Goal: Entertainment & Leisure: Consume media (video, audio)

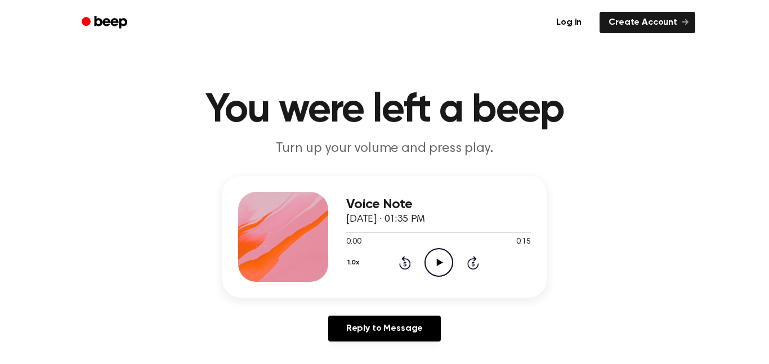
click at [441, 276] on circle at bounding box center [439, 263] width 28 height 28
click at [430, 252] on icon "Play Audio" at bounding box center [438, 262] width 29 height 29
click at [441, 274] on icon "Play Audio" at bounding box center [438, 262] width 29 height 29
click at [443, 255] on icon "Play Audio" at bounding box center [438, 262] width 29 height 29
click at [446, 258] on icon "Play Audio" at bounding box center [438, 262] width 29 height 29
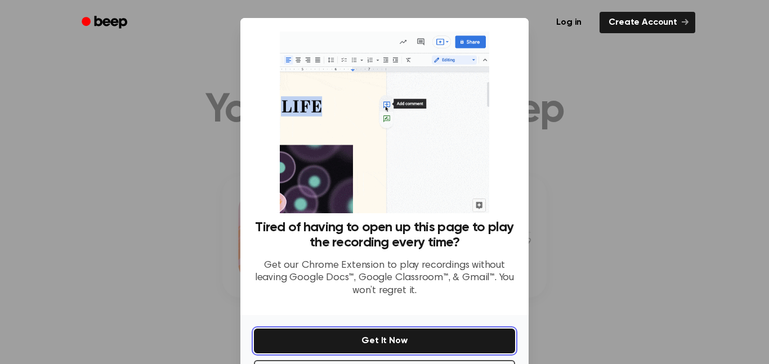
click at [339, 341] on button "Get It Now" at bounding box center [384, 341] width 261 height 25
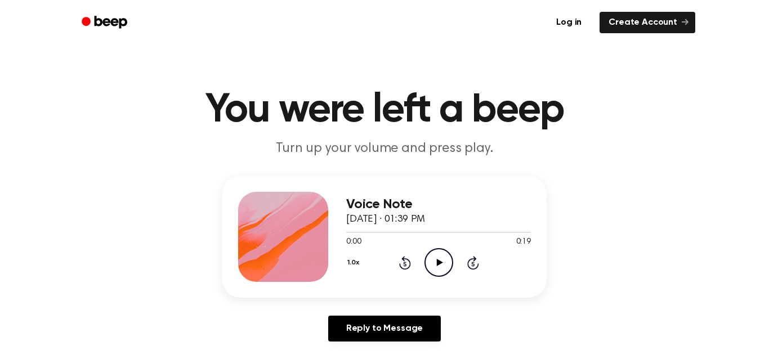
click at [444, 262] on icon "Play Audio" at bounding box center [438, 262] width 29 height 29
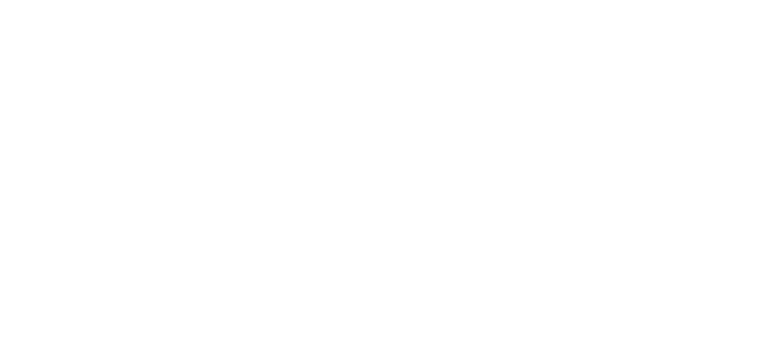
click at [580, 0] on html at bounding box center [384, 0] width 769 height 0
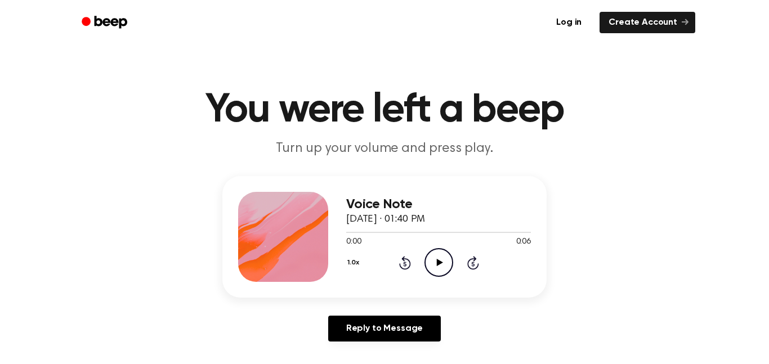
click at [422, 268] on div "1.0x Rewind 5 seconds Play Audio Skip 5 seconds" at bounding box center [438, 262] width 185 height 29
click at [439, 266] on icon "Play Audio" at bounding box center [438, 262] width 29 height 29
click at [433, 269] on icon "Play Audio" at bounding box center [438, 262] width 29 height 29
click at [448, 271] on icon "Play Audio" at bounding box center [438, 262] width 29 height 29
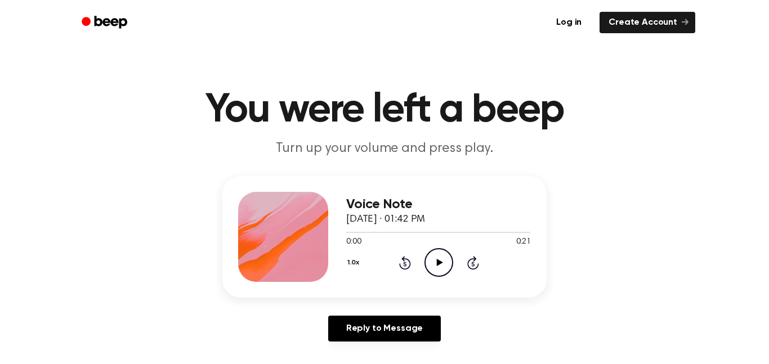
click at [442, 266] on icon "Play Audio" at bounding box center [438, 262] width 29 height 29
